Goal: Information Seeking & Learning: Learn about a topic

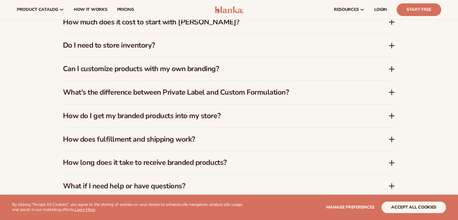
scroll to position [542, 0]
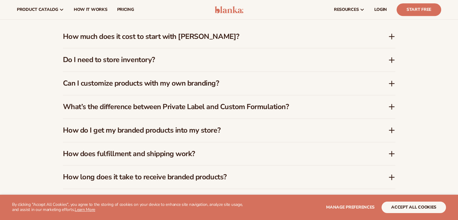
click at [390, 41] on div "How much does it cost to start with Blanka?" at bounding box center [229, 36] width 332 height 23
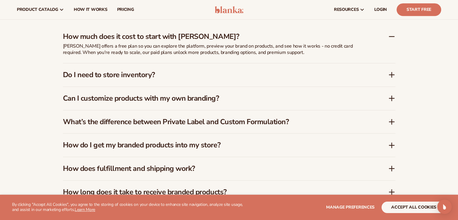
click at [390, 39] on icon at bounding box center [391, 36] width 7 height 7
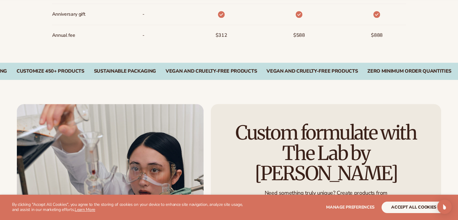
scroll to position [927, 0]
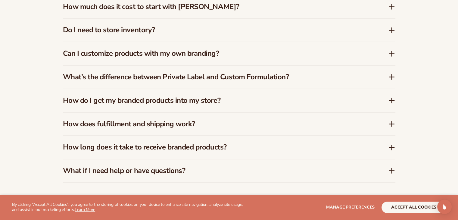
click at [388, 54] on icon at bounding box center [391, 53] width 7 height 7
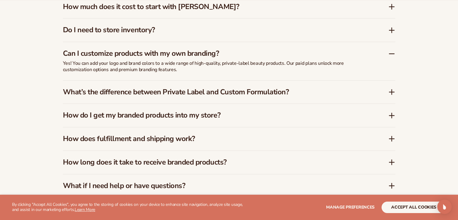
click at [388, 54] on icon at bounding box center [391, 53] width 7 height 7
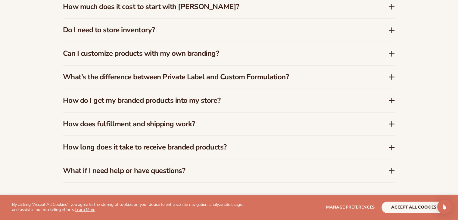
click at [388, 76] on div "What’s the difference between Private Label and Custom Formulation?" at bounding box center [225, 77] width 325 height 9
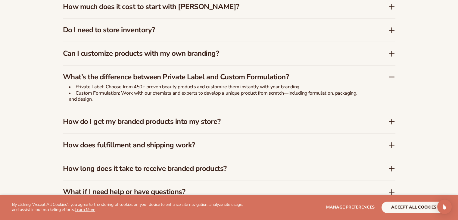
click at [388, 76] on icon at bounding box center [391, 76] width 7 height 7
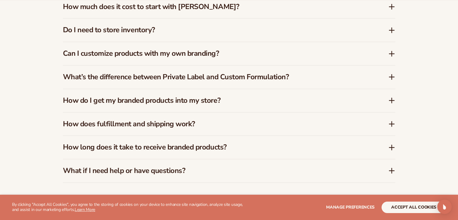
scroll to position [957, 0]
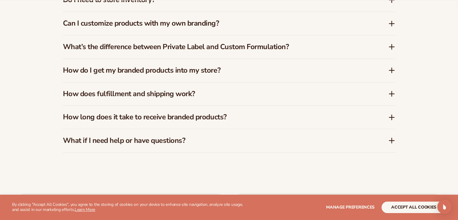
click at [391, 71] on icon at bounding box center [391, 70] width 7 height 7
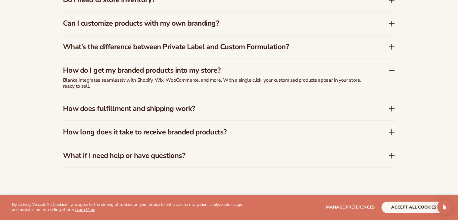
click at [391, 70] on icon at bounding box center [391, 70] width 7 height 7
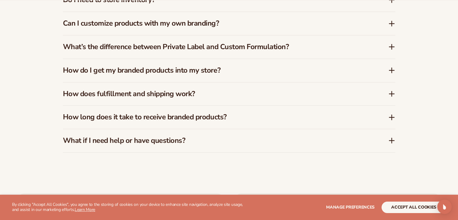
click at [391, 94] on icon at bounding box center [391, 94] width 5 height 0
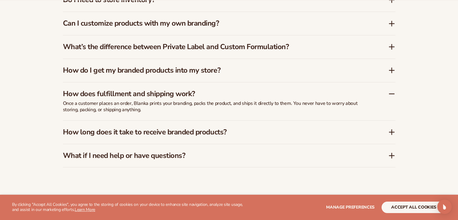
click at [393, 129] on icon at bounding box center [391, 131] width 7 height 7
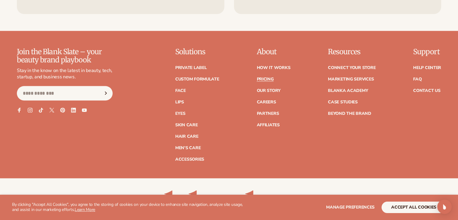
scroll to position [1258, 0]
click at [185, 65] on link "Private label" at bounding box center [190, 67] width 31 height 4
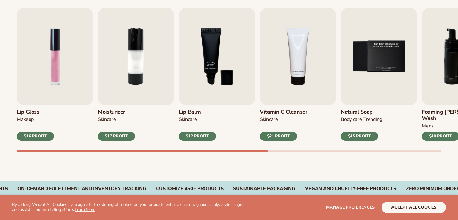
scroll to position [211, 0]
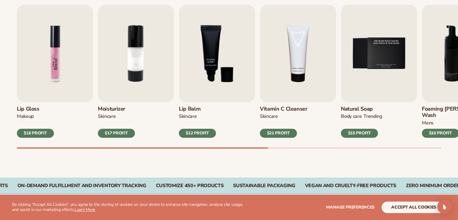
click at [52, 55] on img "1 / 9" at bounding box center [55, 53] width 76 height 97
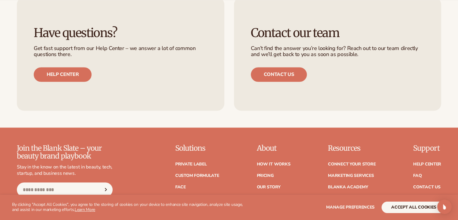
scroll to position [994, 0]
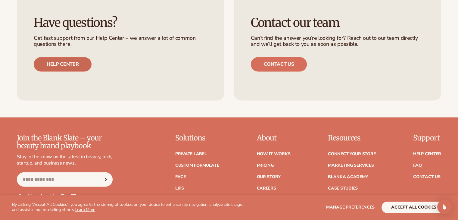
click at [73, 61] on link "Help center" at bounding box center [63, 64] width 58 height 14
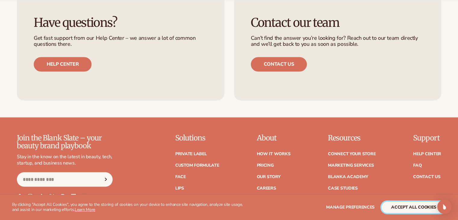
click at [422, 204] on button "accept all cookies" at bounding box center [413, 206] width 64 height 11
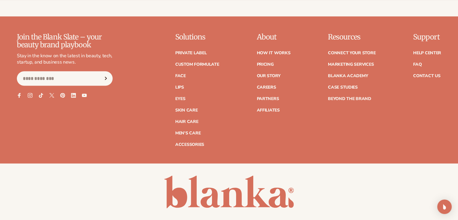
scroll to position [1134, 0]
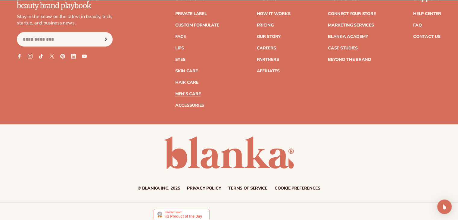
click at [187, 92] on link "Men's Care" at bounding box center [187, 94] width 25 height 4
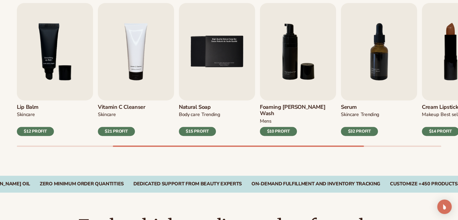
scroll to position [271, 0]
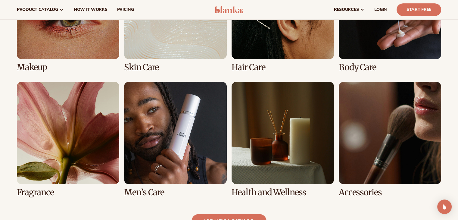
scroll to position [301, 0]
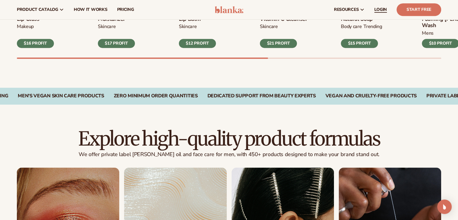
click at [377, 9] on span "LOGIN" at bounding box center [380, 9] width 13 height 5
